Goal: Use online tool/utility: Utilize a website feature to perform a specific function

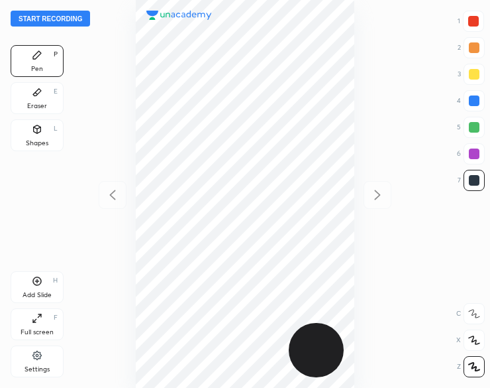
scroll to position [388, 278]
click at [38, 19] on button "Start recording" at bounding box center [51, 19] width 80 height 16
click at [474, 154] on div at bounding box center [474, 153] width 11 height 11
click at [470, 154] on div at bounding box center [474, 153] width 11 height 11
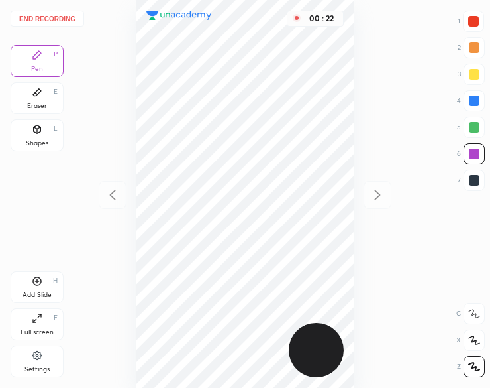
click at [128, 129] on div "00 : 22" at bounding box center [245, 194] width 278 height 388
click at [470, 184] on div at bounding box center [474, 180] width 11 height 11
click at [468, 184] on div at bounding box center [474, 180] width 21 height 21
click at [34, 285] on icon at bounding box center [37, 281] width 11 height 11
click at [64, 17] on button "End recording" at bounding box center [48, 19] width 74 height 16
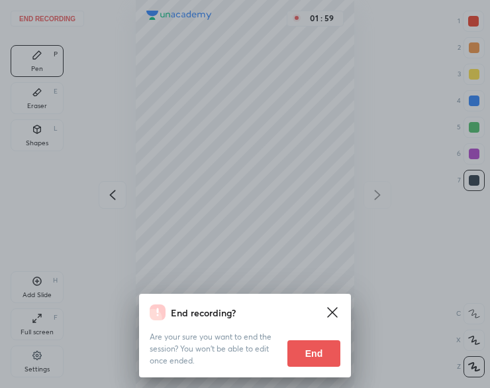
click at [313, 360] on button "End" at bounding box center [314, 353] width 53 height 27
